Goal: Task Accomplishment & Management: Complete application form

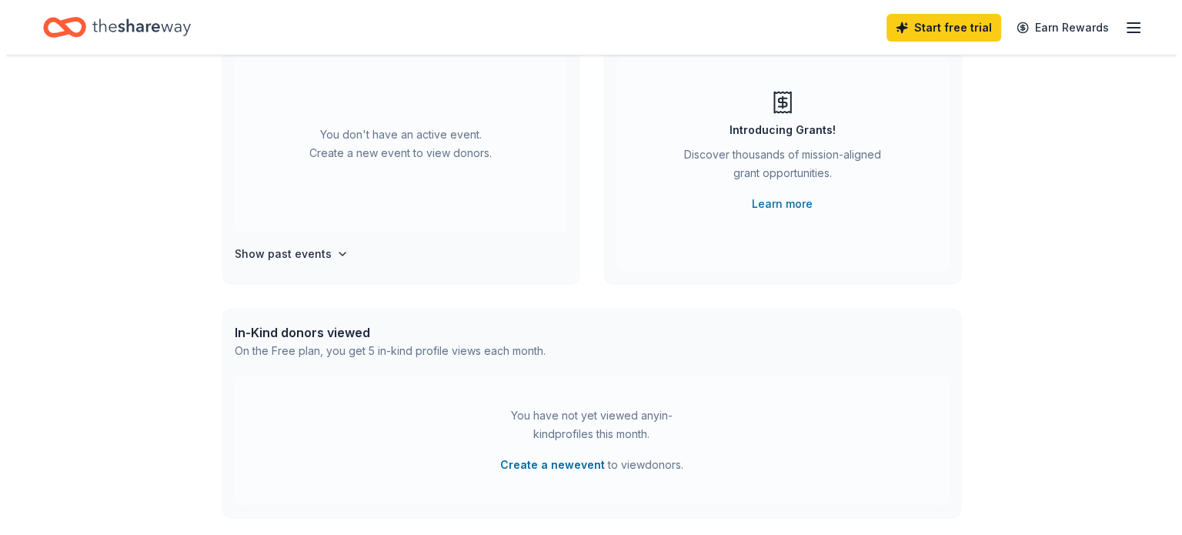
scroll to position [231, 0]
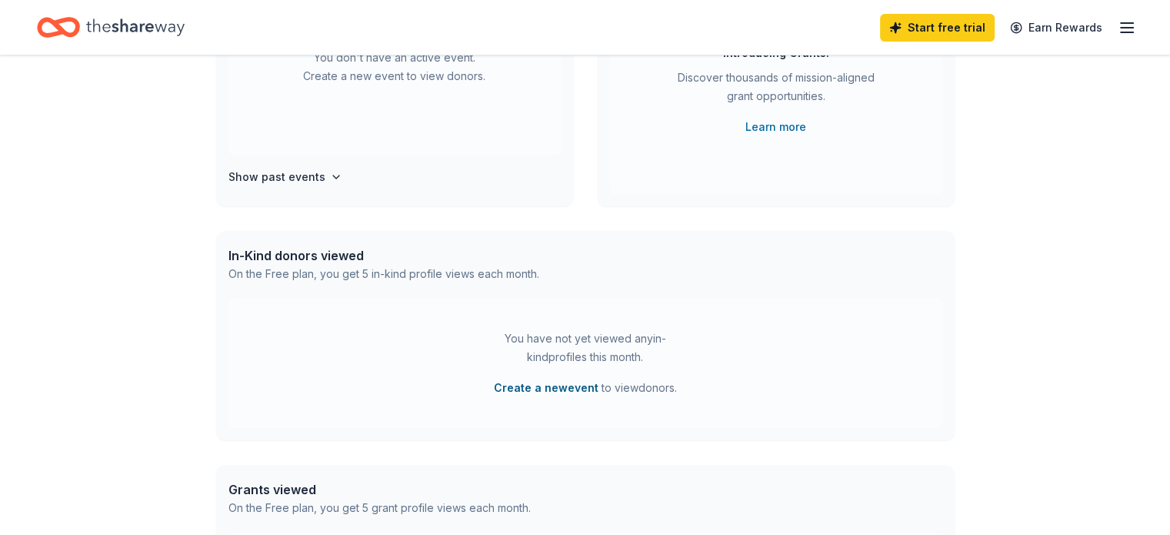
click at [563, 391] on button "Create a new event" at bounding box center [546, 388] width 105 height 18
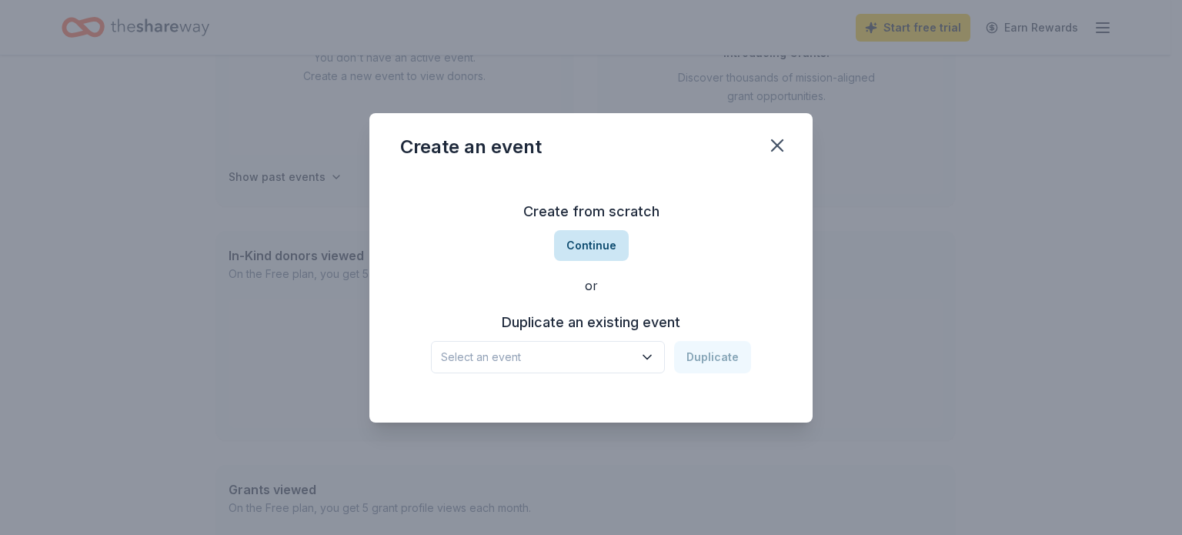
click at [597, 242] on button "Continue" at bounding box center [591, 245] width 75 height 31
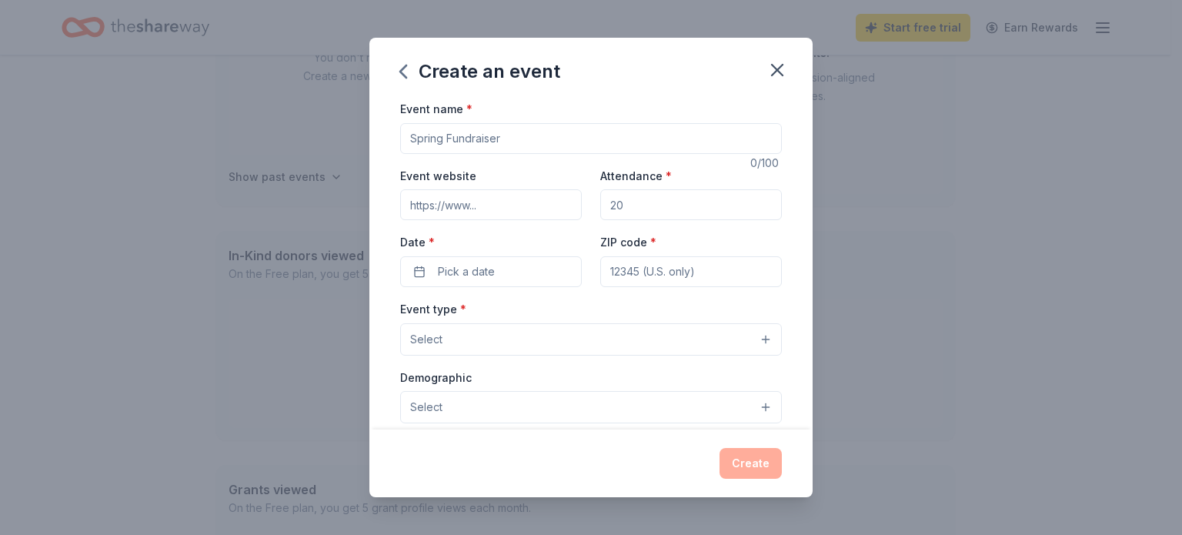
click at [449, 134] on input "Event name *" at bounding box center [591, 138] width 382 height 31
type input "Afterschool Programming Snacks"
click at [449, 273] on span "Pick a date" at bounding box center [466, 271] width 57 height 18
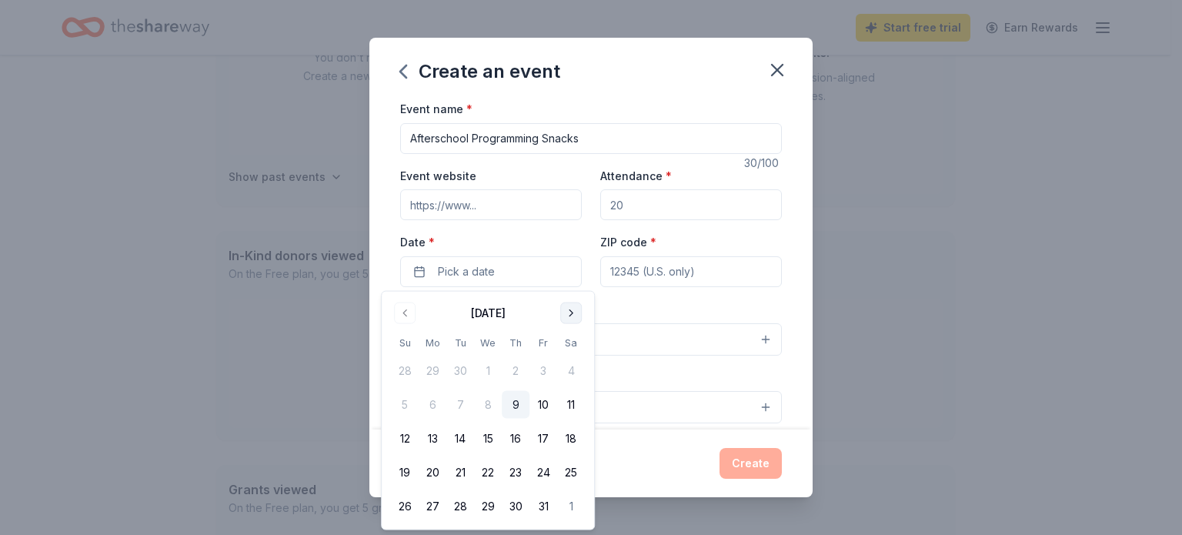
click at [572, 316] on button "Go to next month" at bounding box center [571, 313] width 22 height 22
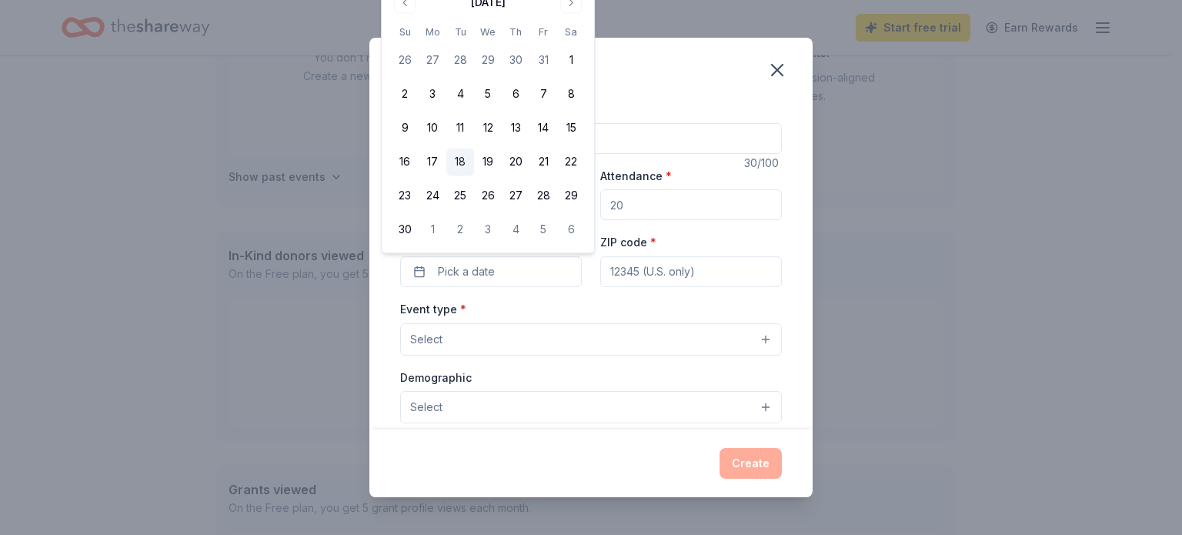
click at [459, 159] on button "18" at bounding box center [460, 163] width 28 height 28
click at [714, 278] on input "ZIP code *" at bounding box center [691, 271] width 182 height 31
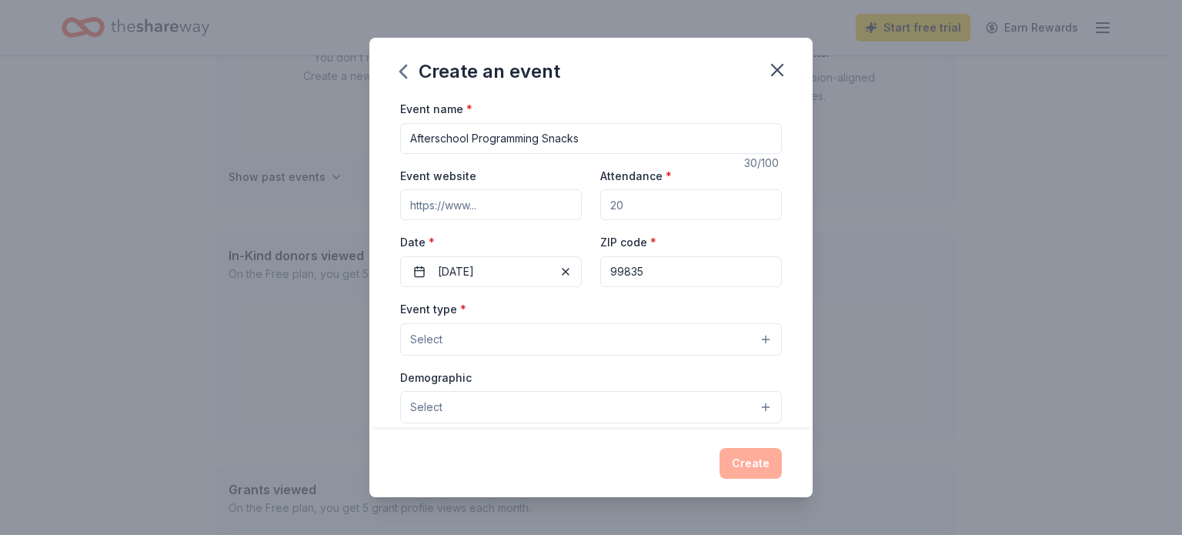
type input "99835"
click at [457, 341] on button "Select" at bounding box center [591, 339] width 382 height 32
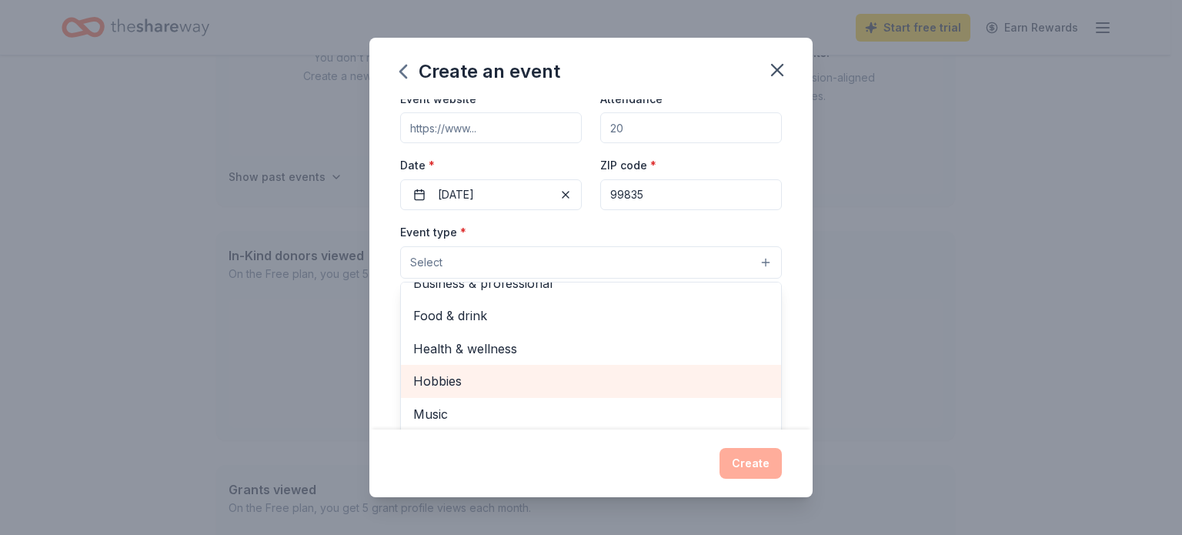
scroll to position [154, 0]
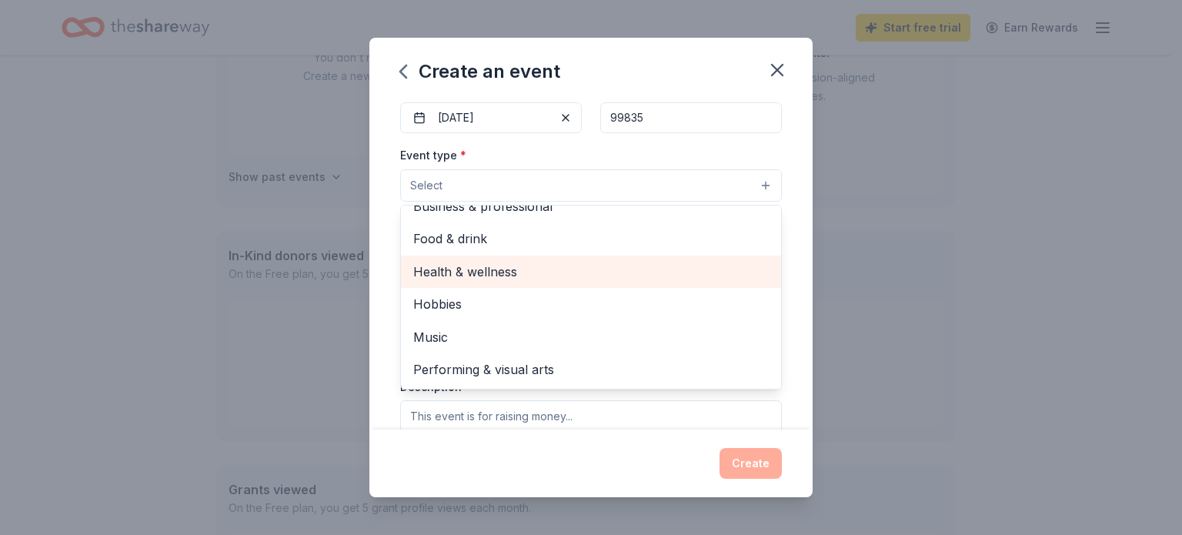
click at [489, 275] on span "Health & wellness" at bounding box center [591, 272] width 356 height 20
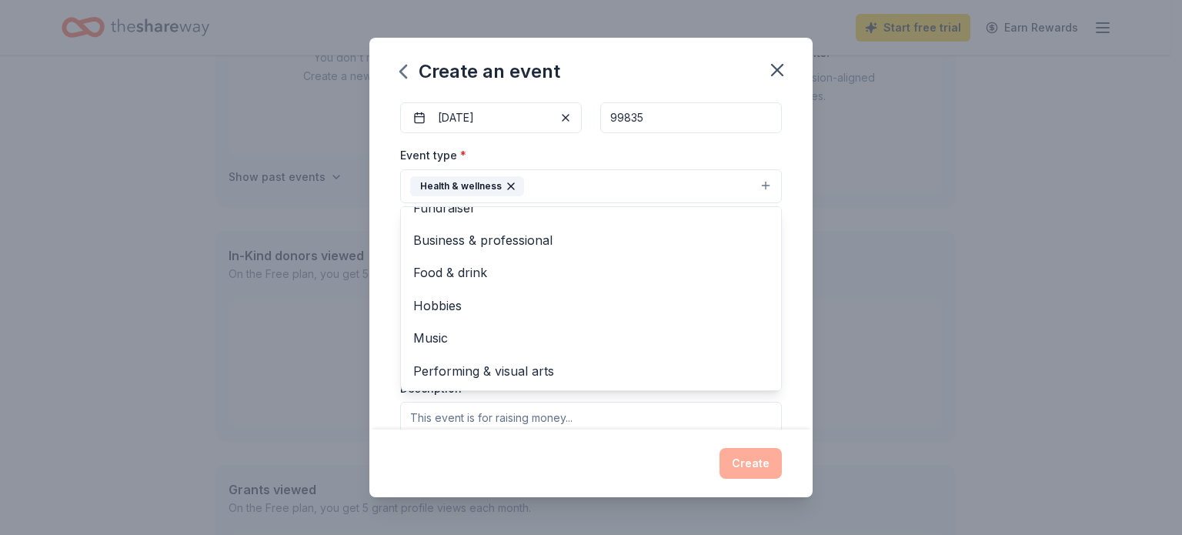
click at [790, 234] on div "Event name * Afterschool Programming Snacks 30 /100 Event website Attendance * …" at bounding box center [590, 264] width 443 height 330
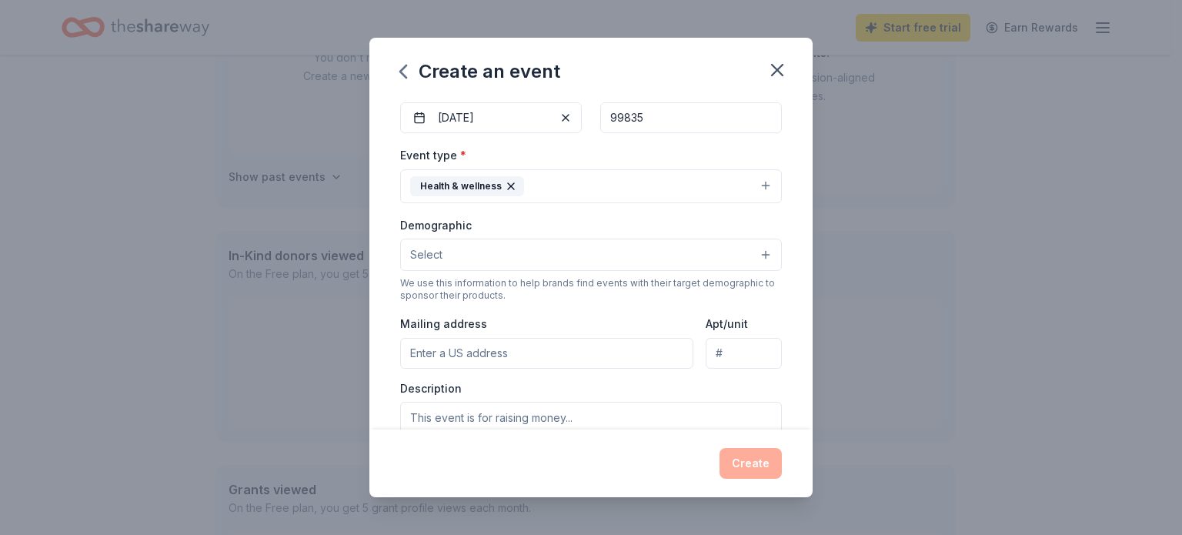
click at [489, 255] on button "Select" at bounding box center [591, 255] width 382 height 32
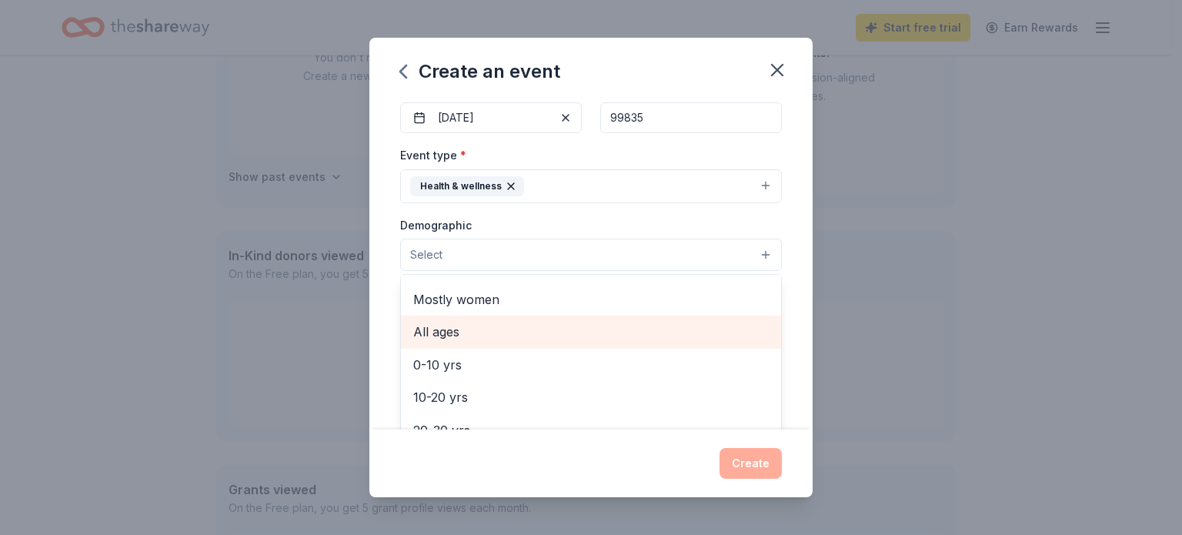
scroll to position [92, 0]
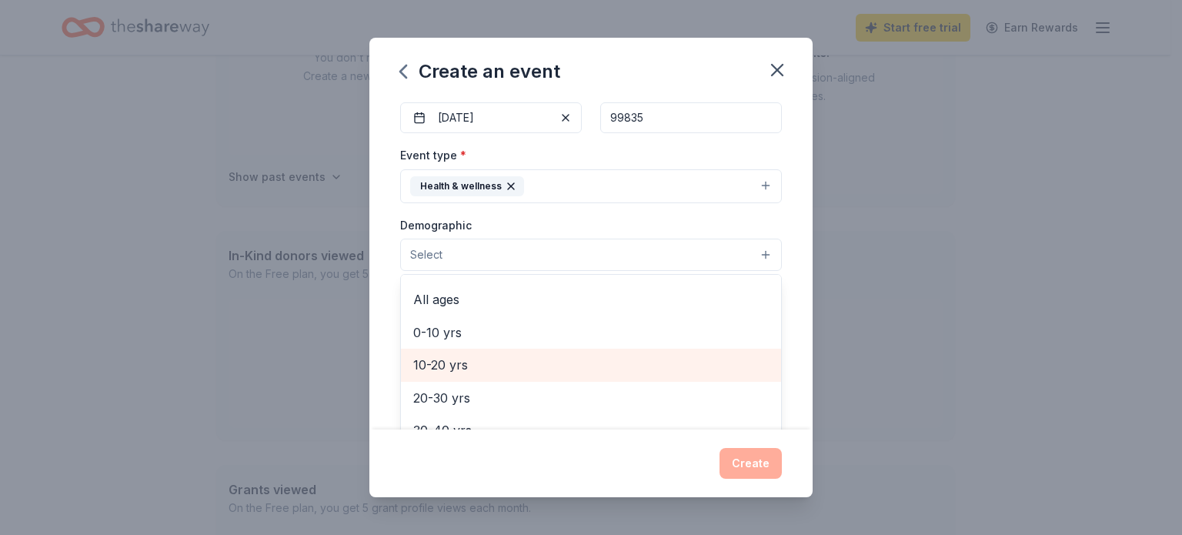
click at [450, 359] on span "10-20 yrs" at bounding box center [591, 365] width 356 height 20
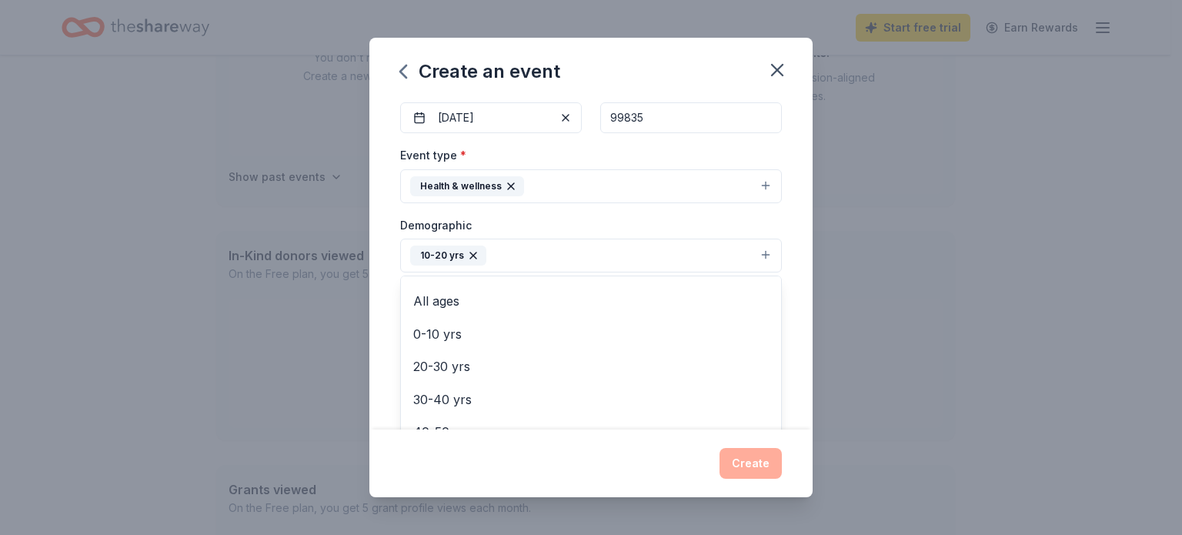
click at [794, 322] on div "Event name * Afterschool Programming Snacks 30 /100 Event website Attendance * …" at bounding box center [590, 264] width 443 height 330
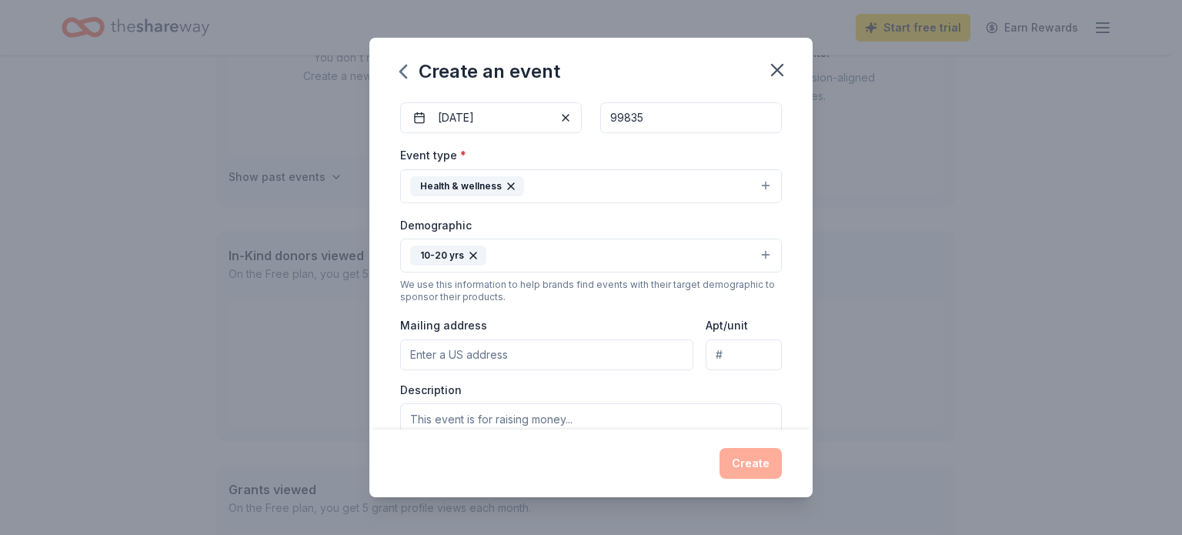
click at [506, 352] on input "Mailing address" at bounding box center [546, 354] width 293 height 31
type input "805 Lincoln St"
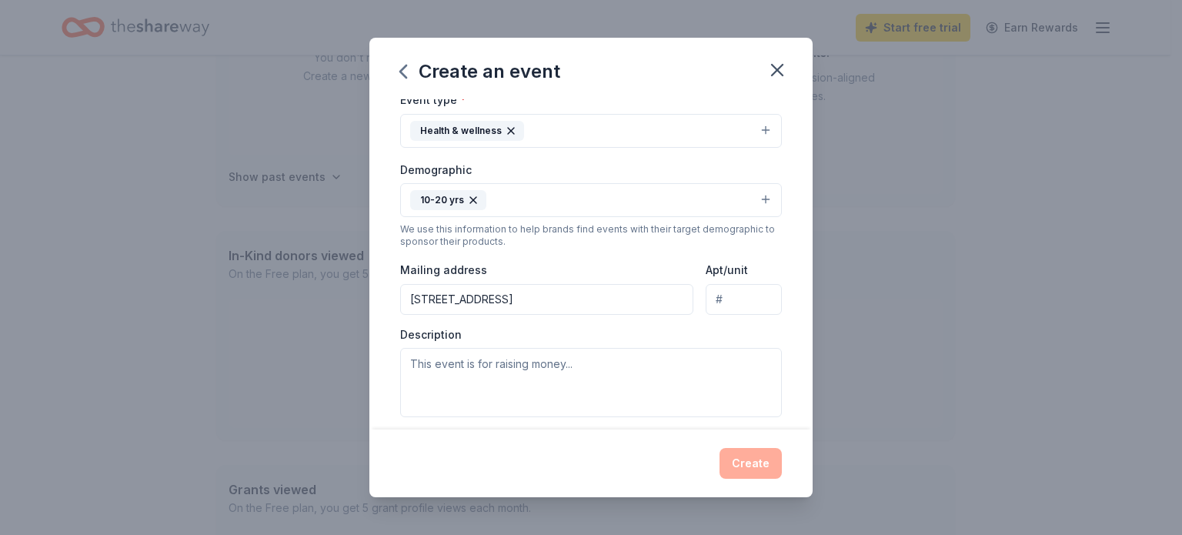
scroll to position [231, 0]
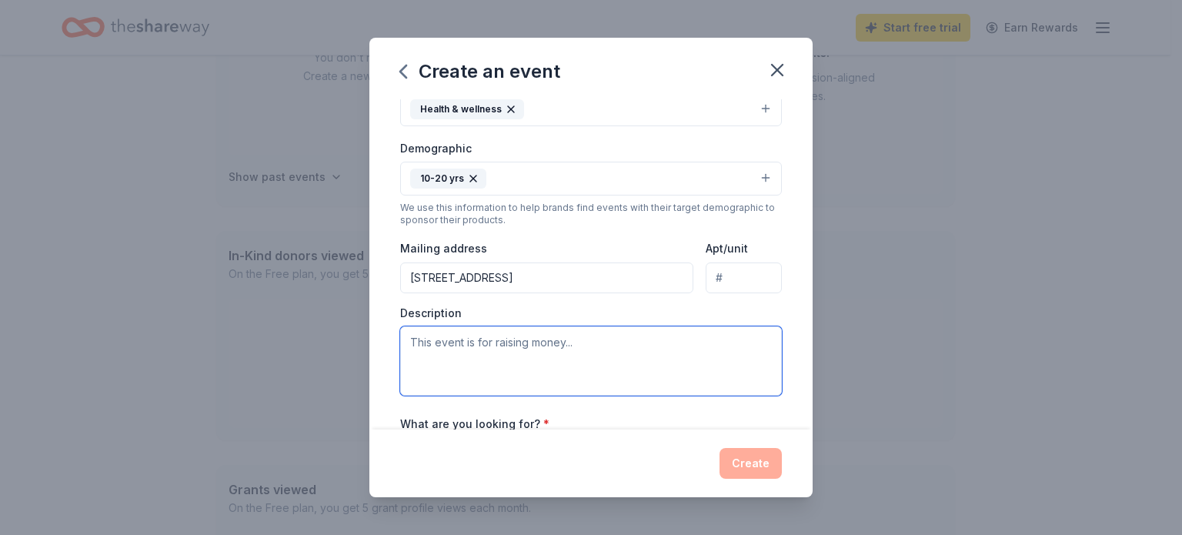
click at [489, 346] on textarea at bounding box center [591, 360] width 382 height 69
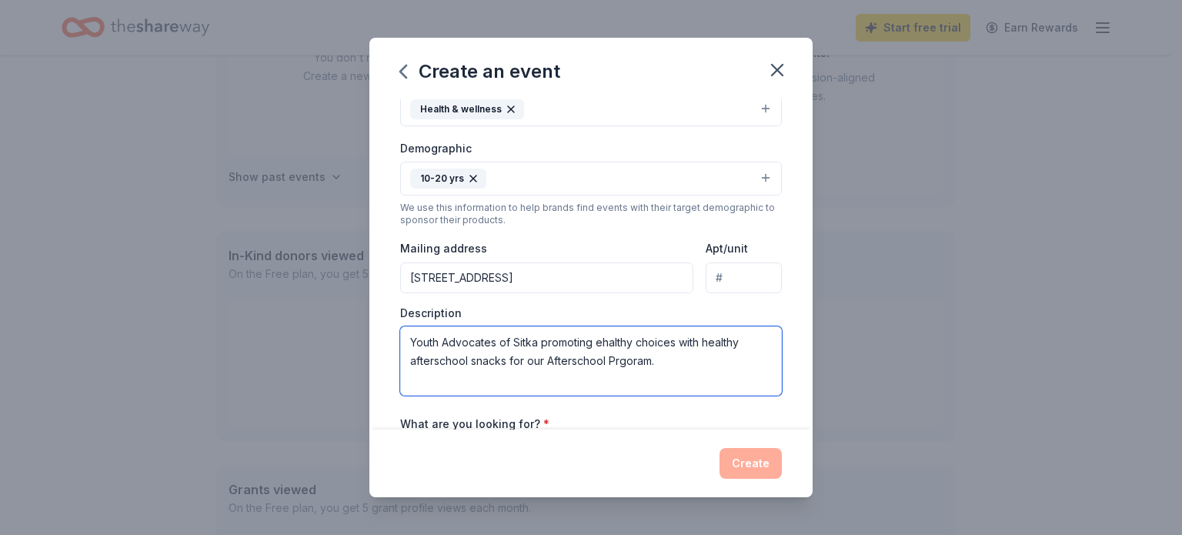
drag, startPoint x: 619, startPoint y: 352, endPoint x: 656, endPoint y: 356, distance: 36.3
click at [656, 356] on textarea "Youth Advocates of Sitka promoting ehalthy choices with healthy afterschool sna…" at bounding box center [591, 360] width 382 height 69
drag, startPoint x: 594, startPoint y: 342, endPoint x: 613, endPoint y: 343, distance: 18.5
click at [613, 343] on textarea "Youth Advocates of Sitka promoting ehalthy choices with healthy afterschool sna…" at bounding box center [591, 360] width 382 height 69
click at [677, 340] on textarea "Youth Advocates of Sitka promoting healthy choices with healthy afterschool sna…" at bounding box center [591, 360] width 382 height 69
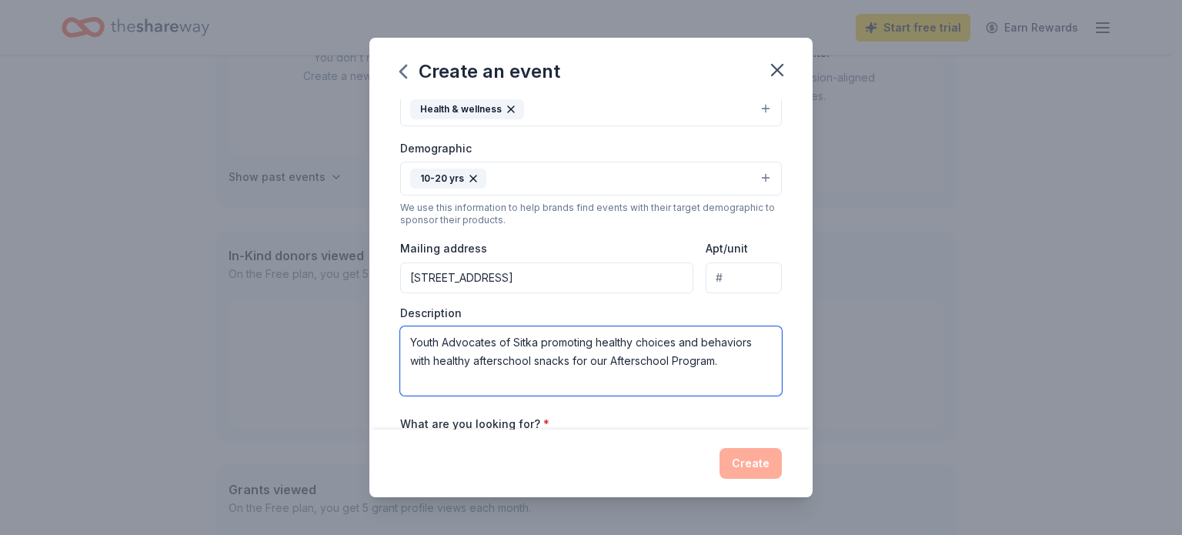
drag, startPoint x: 723, startPoint y: 360, endPoint x: 406, endPoint y: 332, distance: 318.3
click at [406, 332] on textarea "Youth Advocates of Sitka promoting healthy choices and behaviors with healthy a…" at bounding box center [591, 360] width 382 height 69
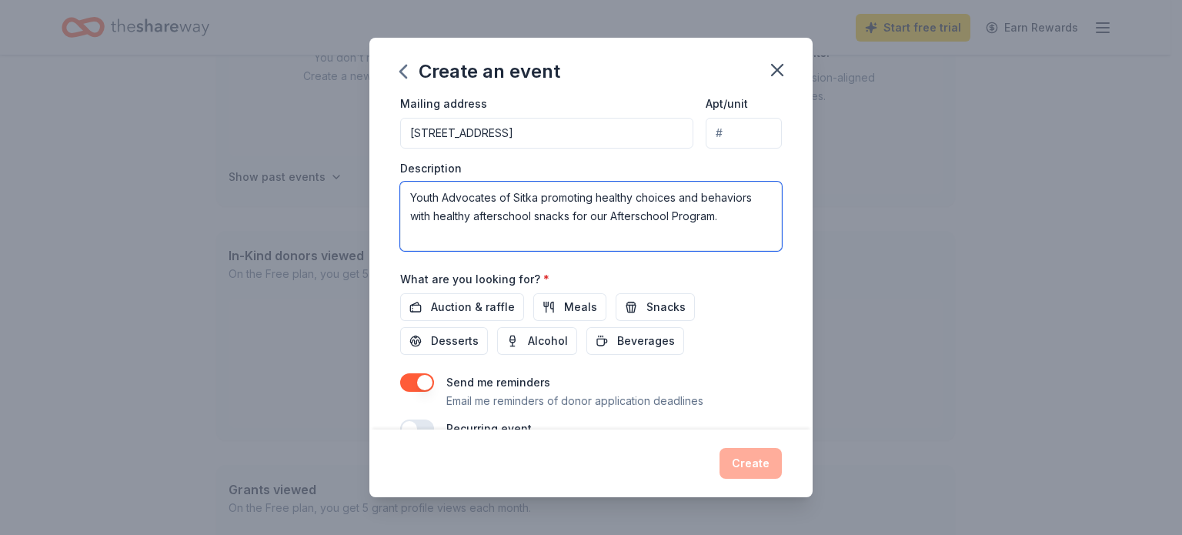
scroll to position [385, 0]
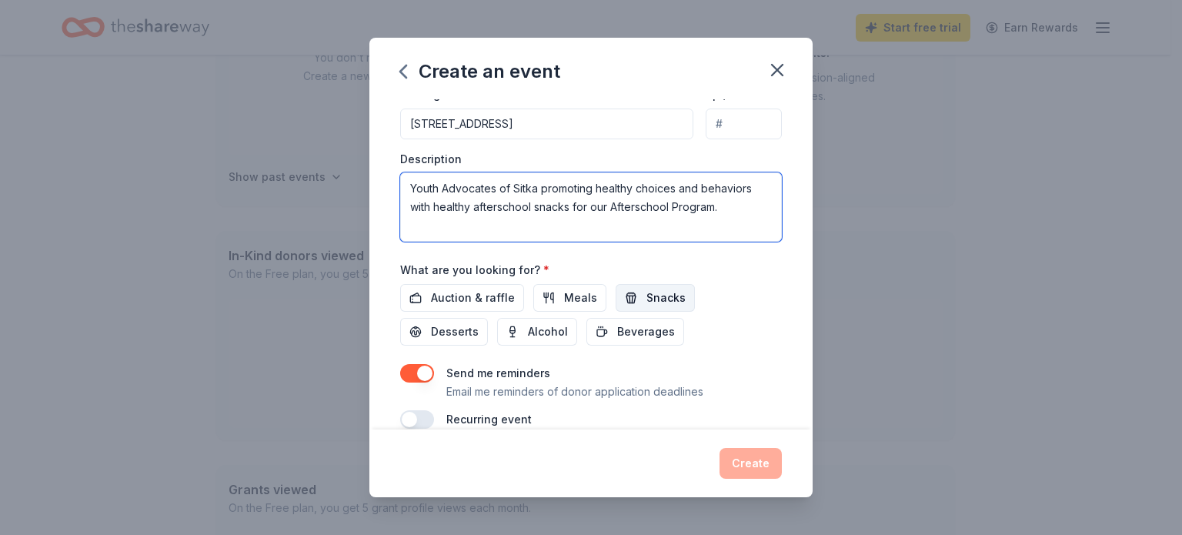
type textarea "Youth Advocates of Sitka promoting healthy choices and behaviors with healthy a…"
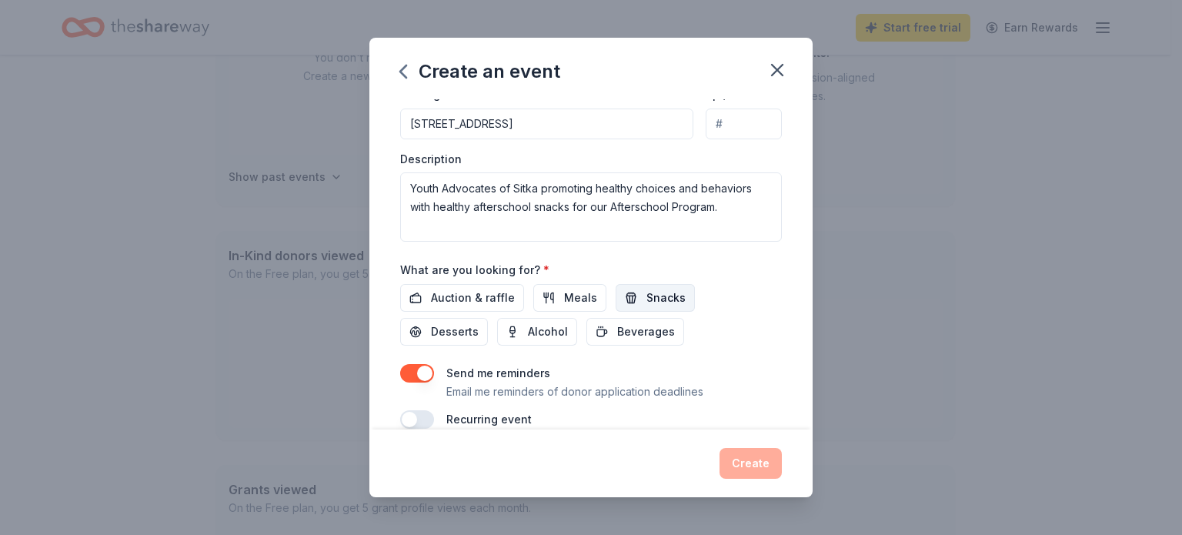
click at [647, 296] on span "Snacks" at bounding box center [665, 298] width 39 height 18
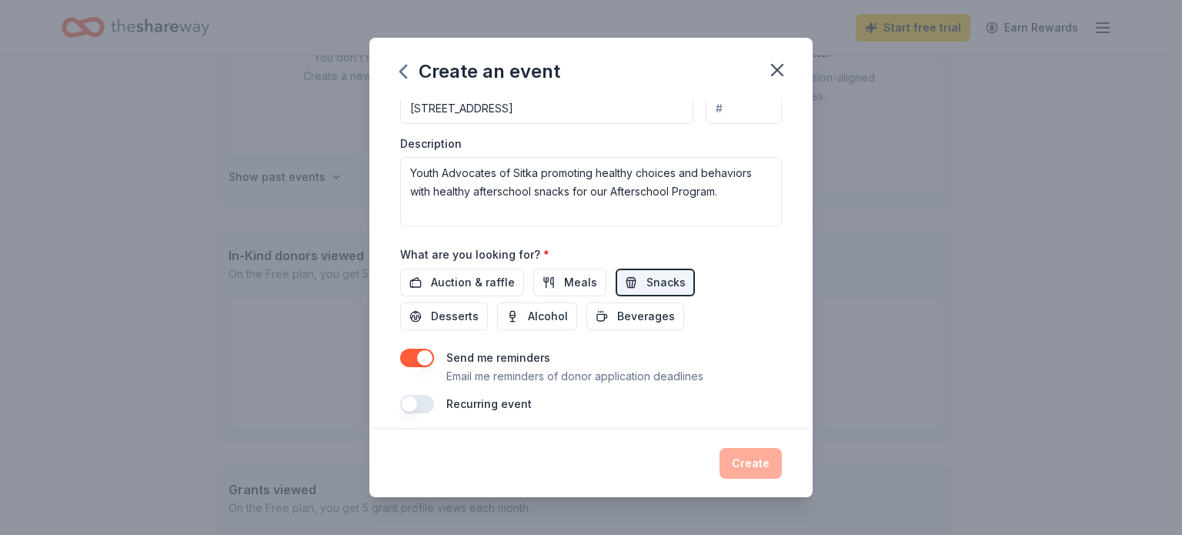
scroll to position [407, 0]
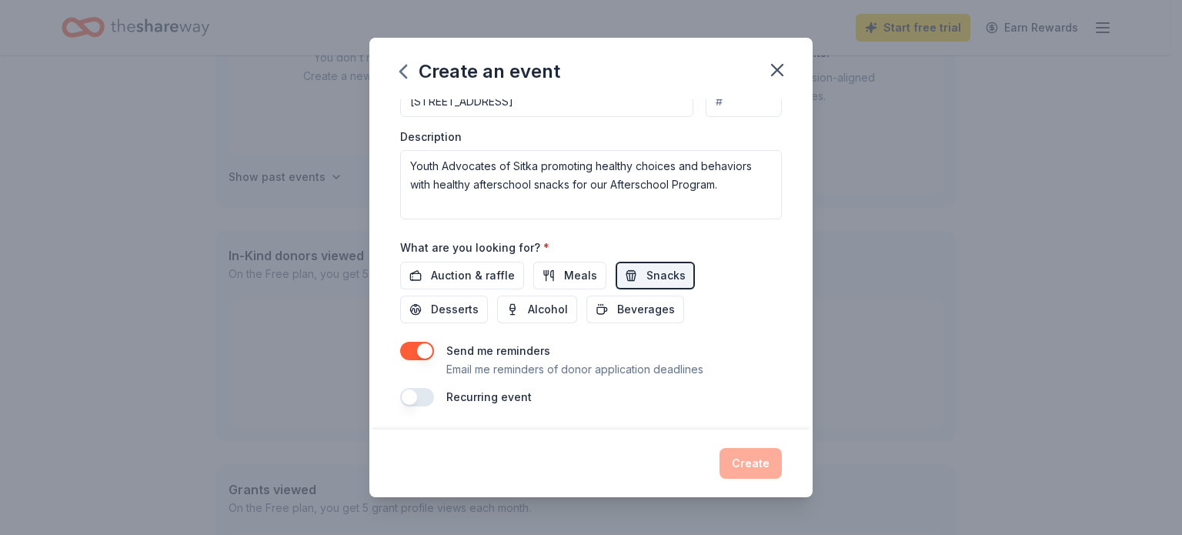
click at [400, 347] on button "button" at bounding box center [417, 351] width 34 height 18
click at [751, 463] on div "Create" at bounding box center [591, 463] width 382 height 31
click at [762, 459] on div "Create" at bounding box center [591, 463] width 382 height 31
click at [443, 305] on span "Desserts" at bounding box center [455, 309] width 48 height 18
click at [651, 313] on span "Beverages" at bounding box center [646, 309] width 58 height 18
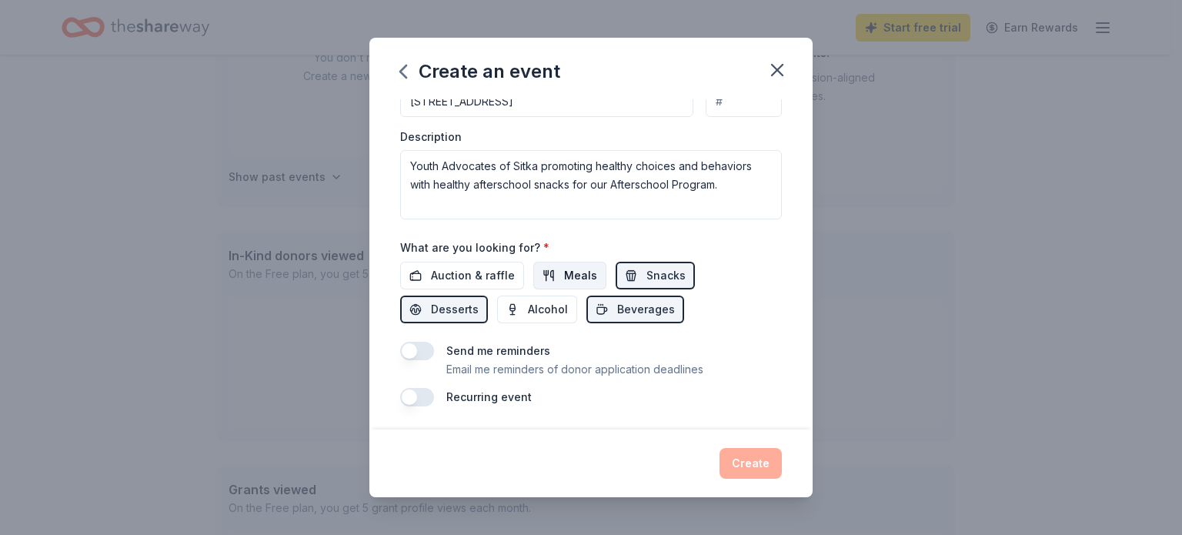
click at [564, 268] on span "Meals" at bounding box center [580, 275] width 33 height 18
click at [432, 354] on button "button" at bounding box center [417, 351] width 34 height 18
click at [400, 349] on button "button" at bounding box center [417, 351] width 34 height 18
click at [421, 397] on button "button" at bounding box center [417, 397] width 34 height 18
click at [411, 397] on button "button" at bounding box center [417, 397] width 34 height 18
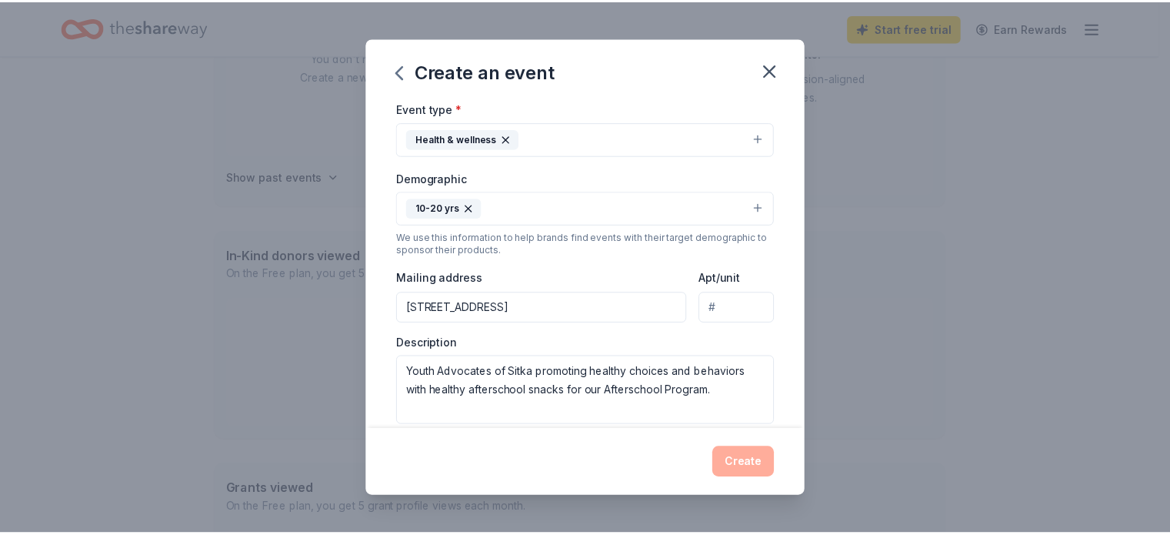
scroll to position [0, 0]
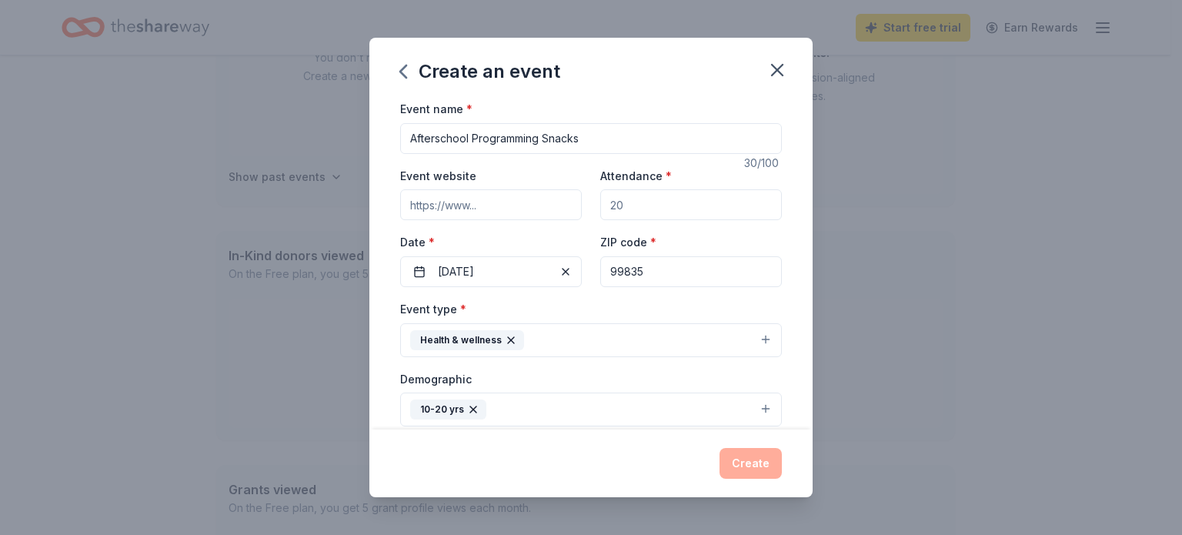
click at [683, 209] on input "Attendance *" at bounding box center [691, 204] width 182 height 31
drag, startPoint x: 662, startPoint y: 202, endPoint x: 597, endPoint y: 195, distance: 65.1
click at [600, 195] on input "Attendance *" at bounding box center [691, 204] width 182 height 31
type input "20"
click at [737, 227] on div "Event website Attendance * 20 Date * 11/18/2025 ZIP code * 99835" at bounding box center [591, 226] width 382 height 121
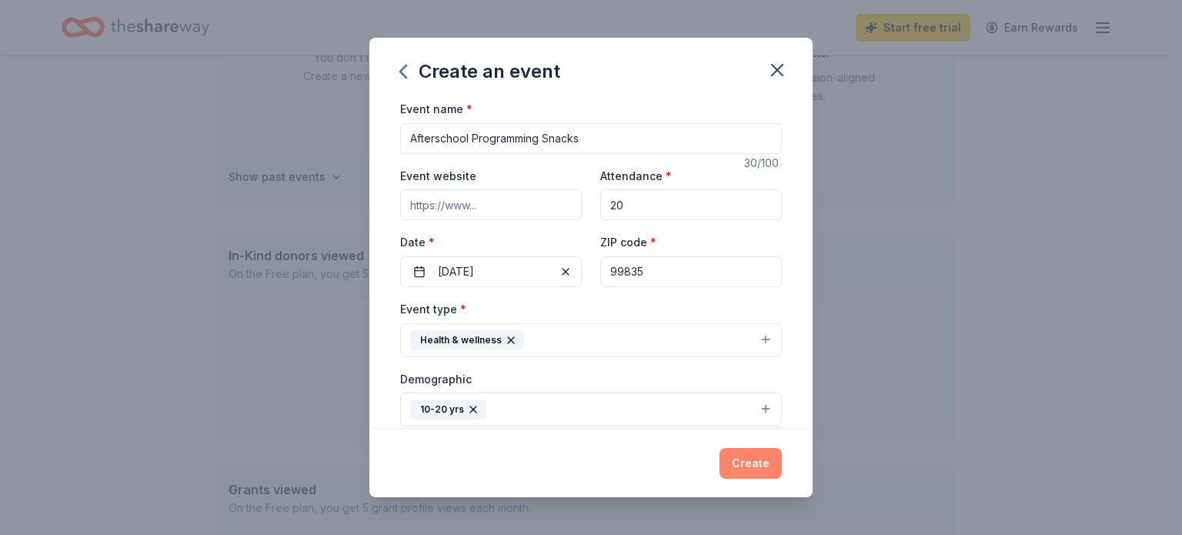
click at [746, 460] on button "Create" at bounding box center [751, 463] width 62 height 31
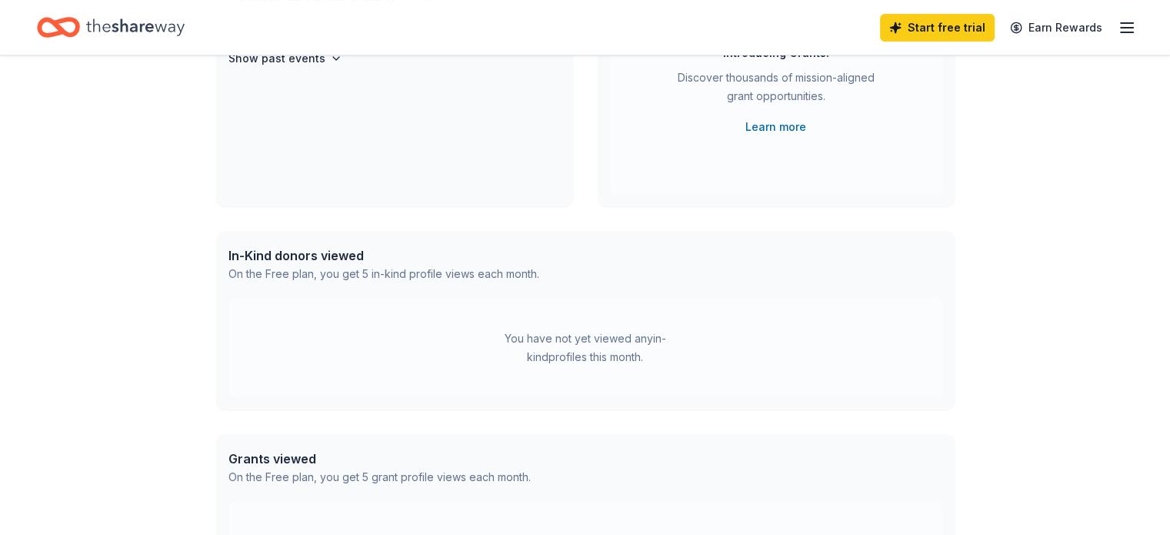
scroll to position [112, 0]
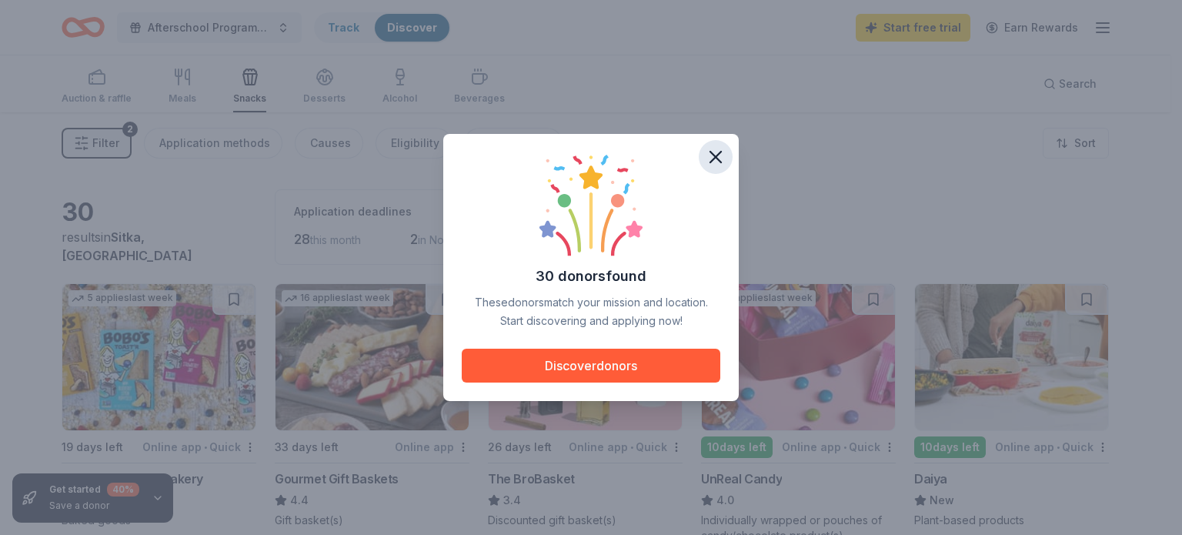
click at [711, 158] on icon "button" at bounding box center [716, 157] width 22 height 22
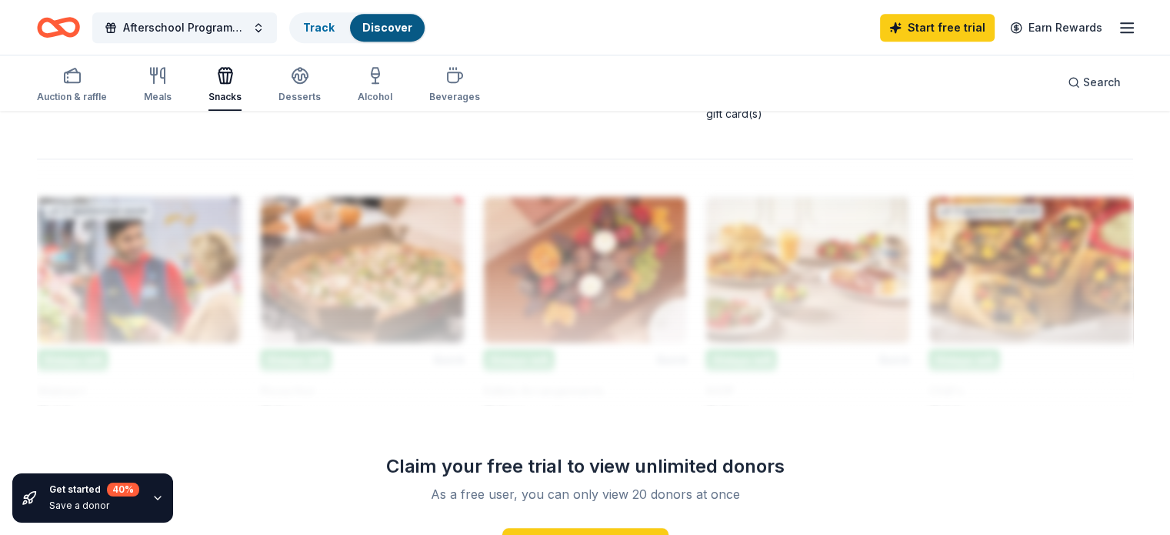
scroll to position [1074, 0]
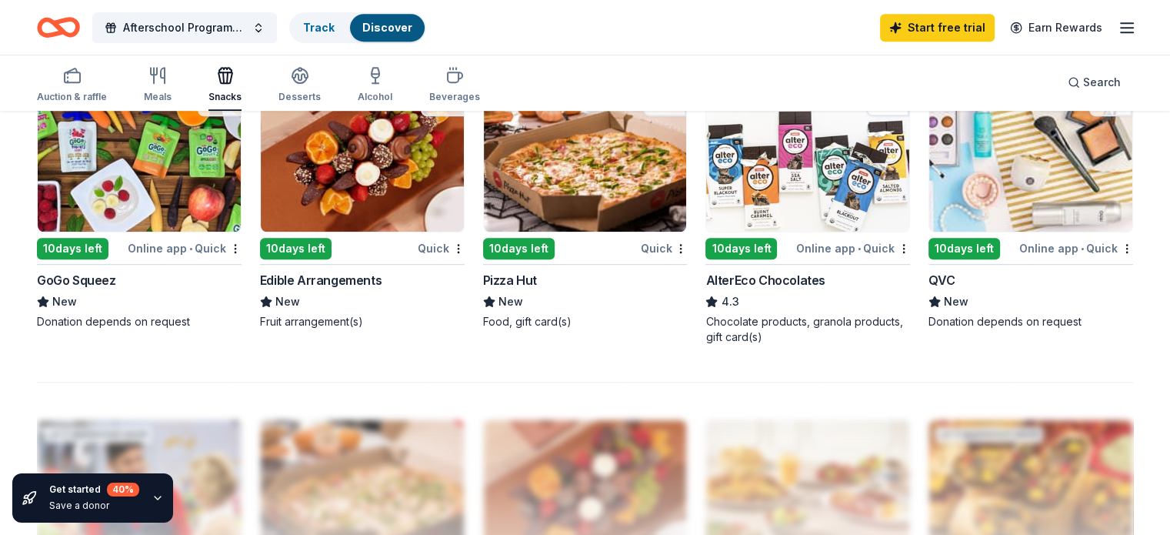
click at [95, 245] on div "10 days left" at bounding box center [73, 249] width 72 height 22
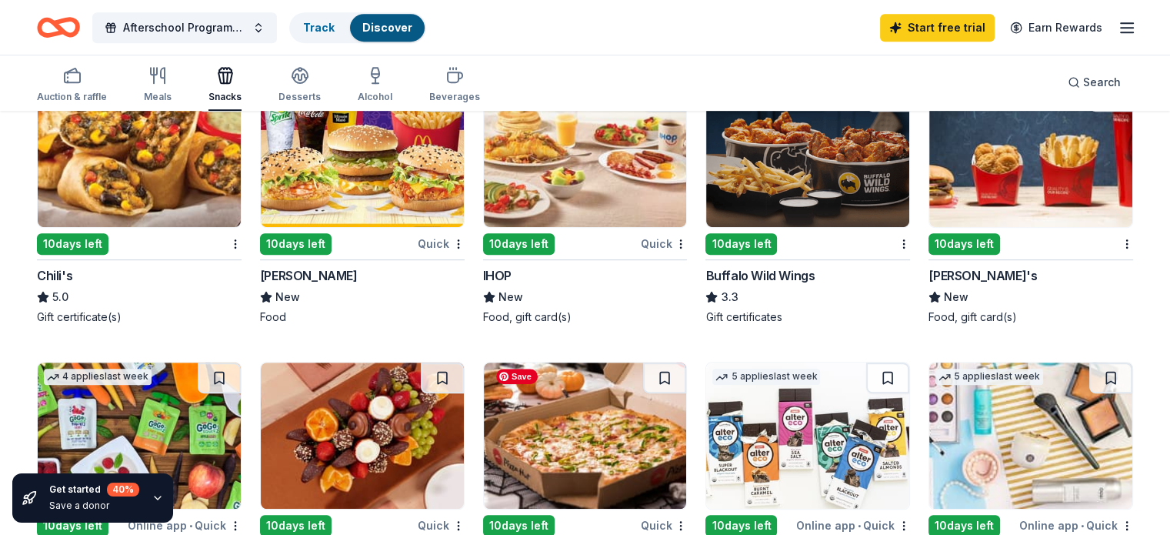
scroll to position [536, 0]
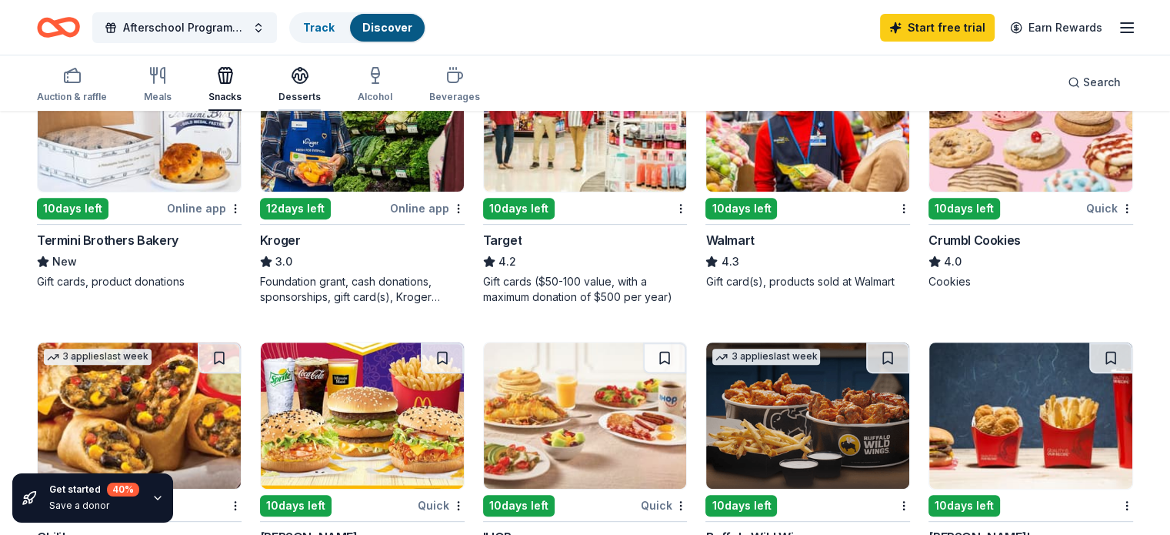
click at [309, 67] on icon "button" at bounding box center [300, 75] width 18 height 18
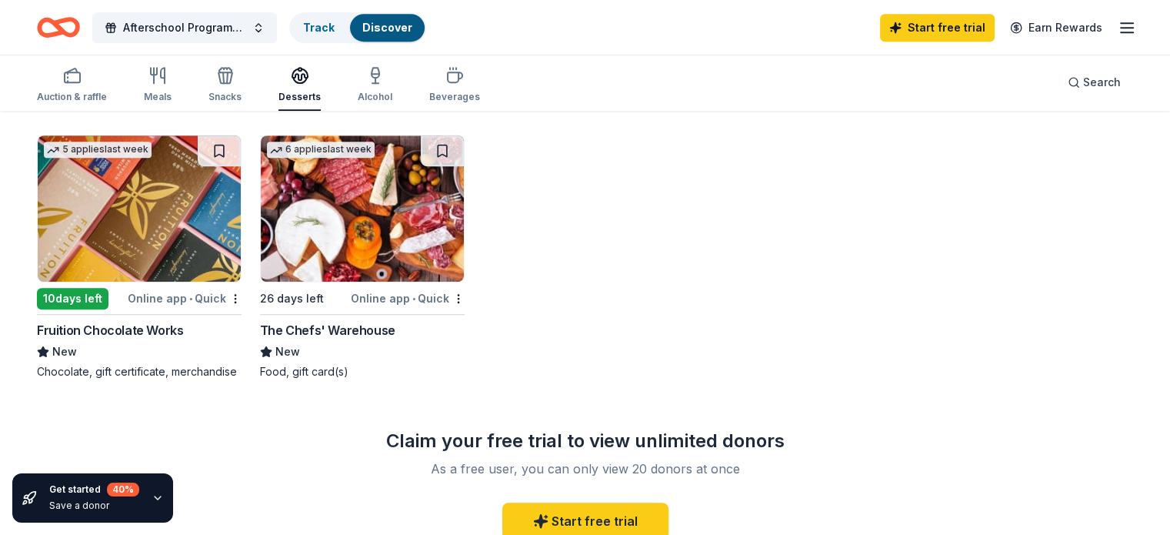
scroll to position [1000, 0]
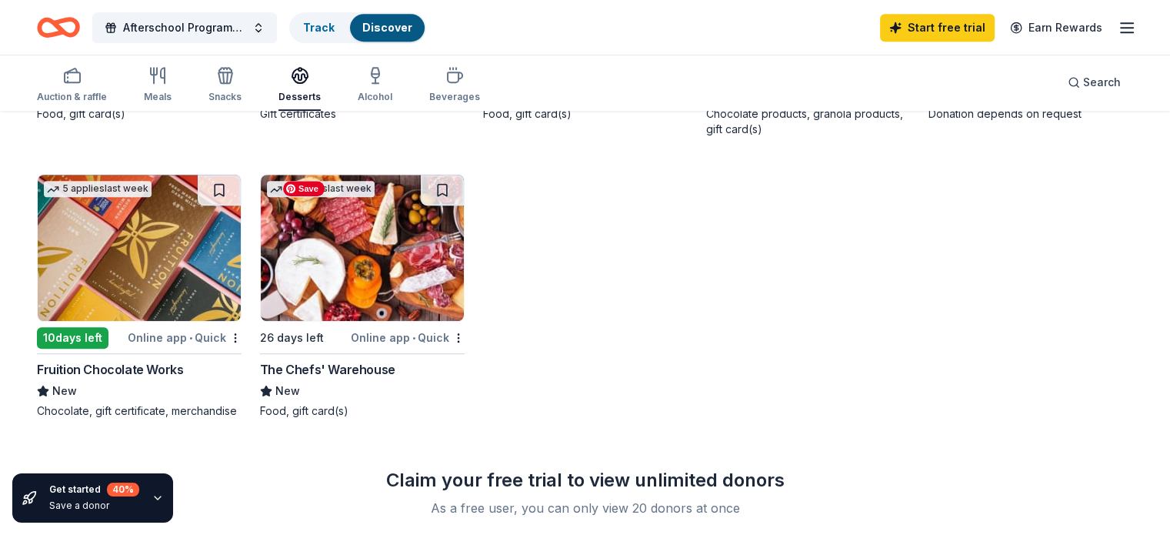
click at [358, 235] on img at bounding box center [362, 248] width 203 height 146
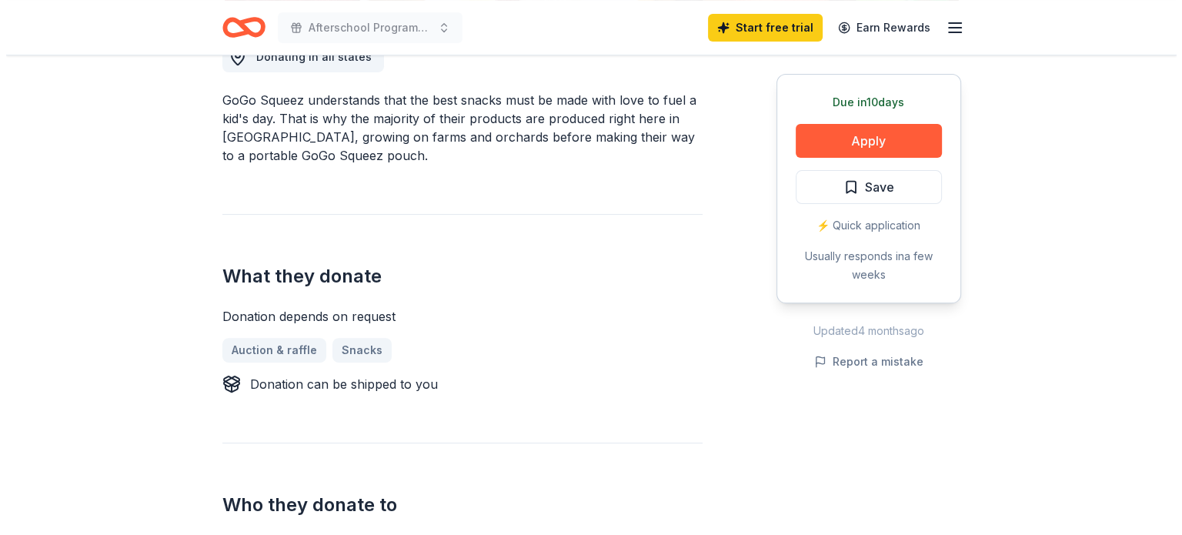
scroll to position [462, 0]
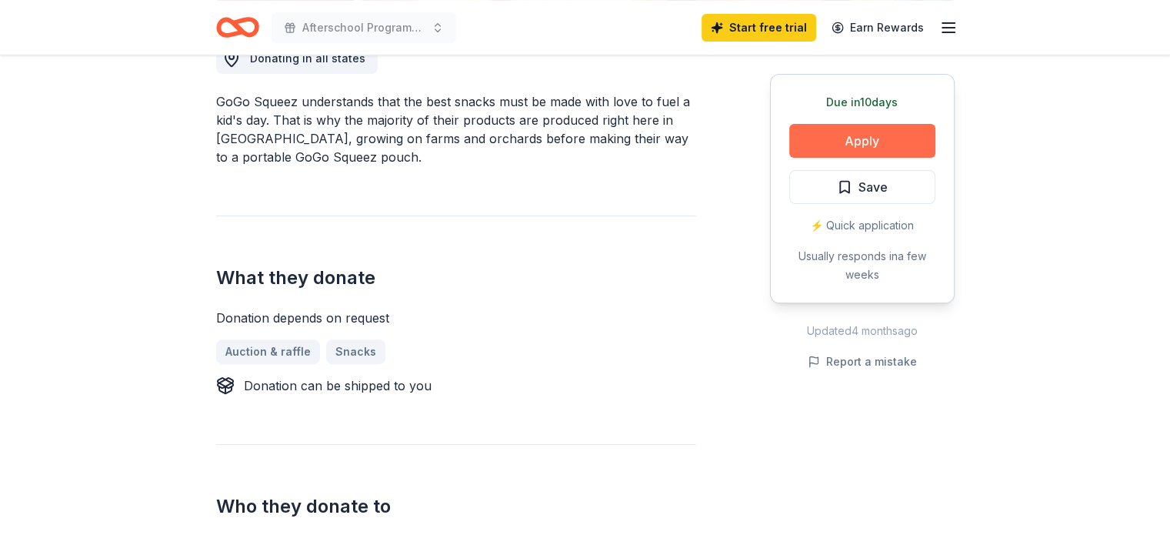
click at [850, 139] on button "Apply" at bounding box center [863, 141] width 146 height 34
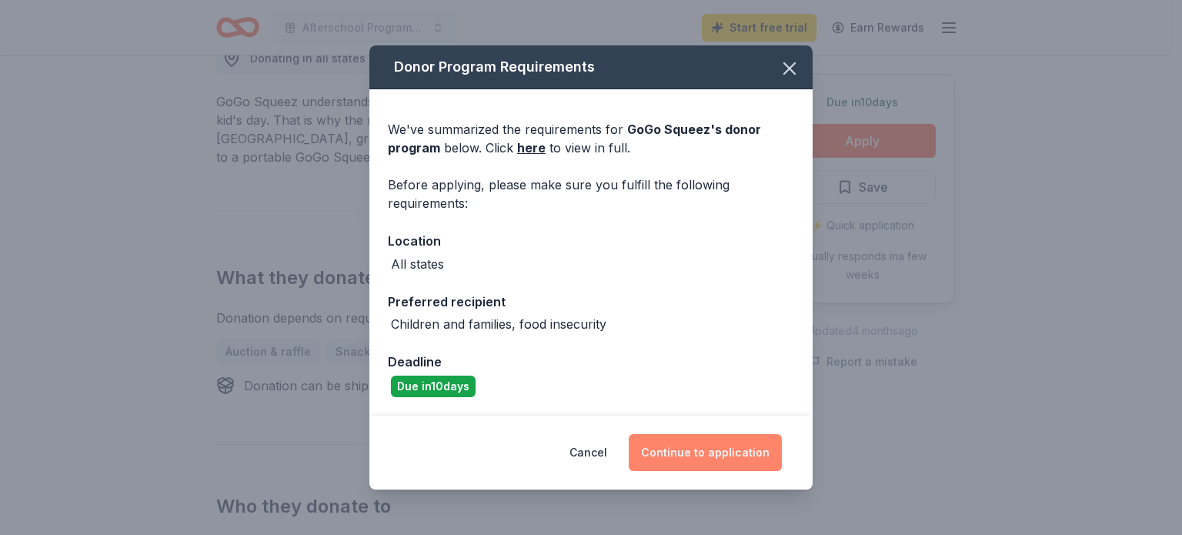
click at [689, 454] on button "Continue to application" at bounding box center [705, 452] width 153 height 37
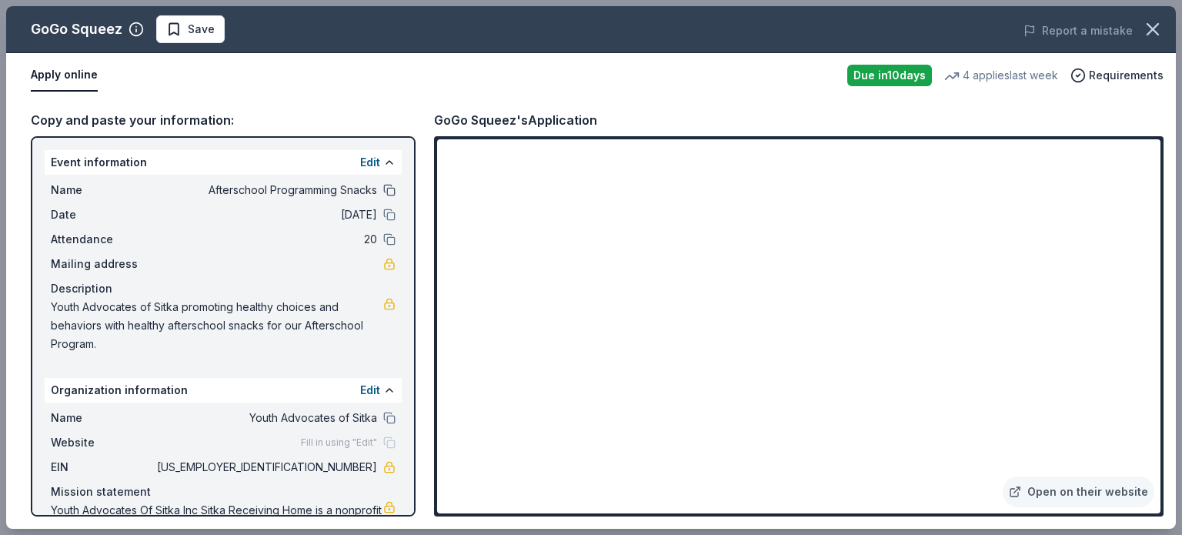
click at [383, 190] on button at bounding box center [389, 190] width 12 height 12
drag, startPoint x: 99, startPoint y: 340, endPoint x: 63, endPoint y: 337, distance: 36.3
click at [63, 337] on span "Youth Advocates of Sitka promoting healthy choices and behaviors with healthy a…" at bounding box center [217, 325] width 332 height 55
drag, startPoint x: 100, startPoint y: 346, endPoint x: 54, endPoint y: 304, distance: 62.1
click at [54, 304] on span "Youth Advocates of Sitka promoting healthy choices and behaviors with healthy a…" at bounding box center [217, 325] width 332 height 55
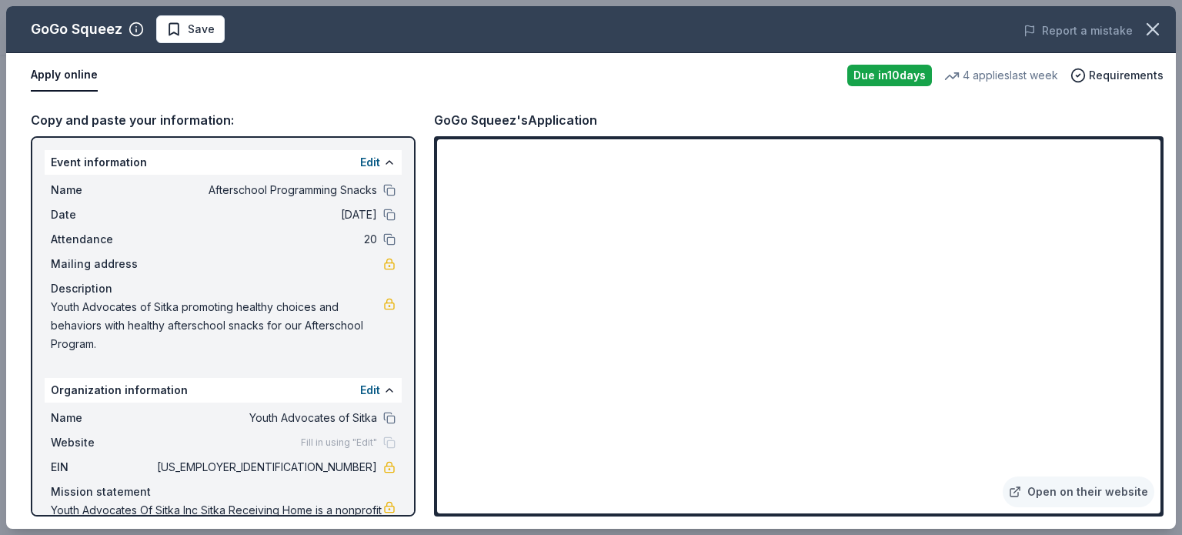
click at [53, 304] on span "Youth Advocates of Sitka promoting healthy choices and behaviors with healthy a…" at bounding box center [217, 325] width 332 height 55
drag, startPoint x: 52, startPoint y: 304, endPoint x: 105, endPoint y: 350, distance: 70.4
click at [105, 350] on span "Youth Advocates of Sitka promoting healthy choices and behaviors with healthy a…" at bounding box center [217, 325] width 332 height 55
